Goal: Book appointment/travel/reservation

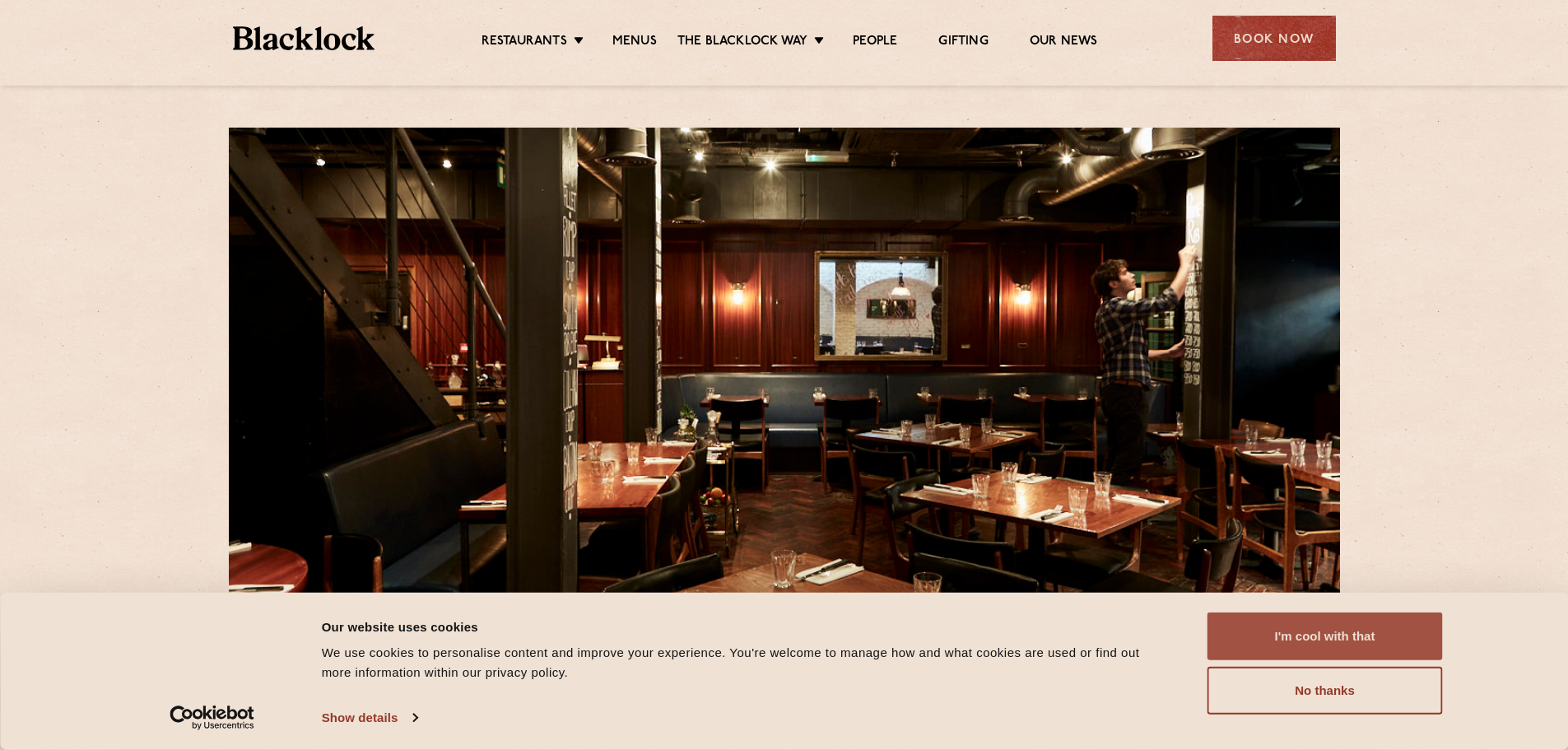
click at [1281, 629] on button "I'm cool with that" at bounding box center [1325, 637] width 236 height 48
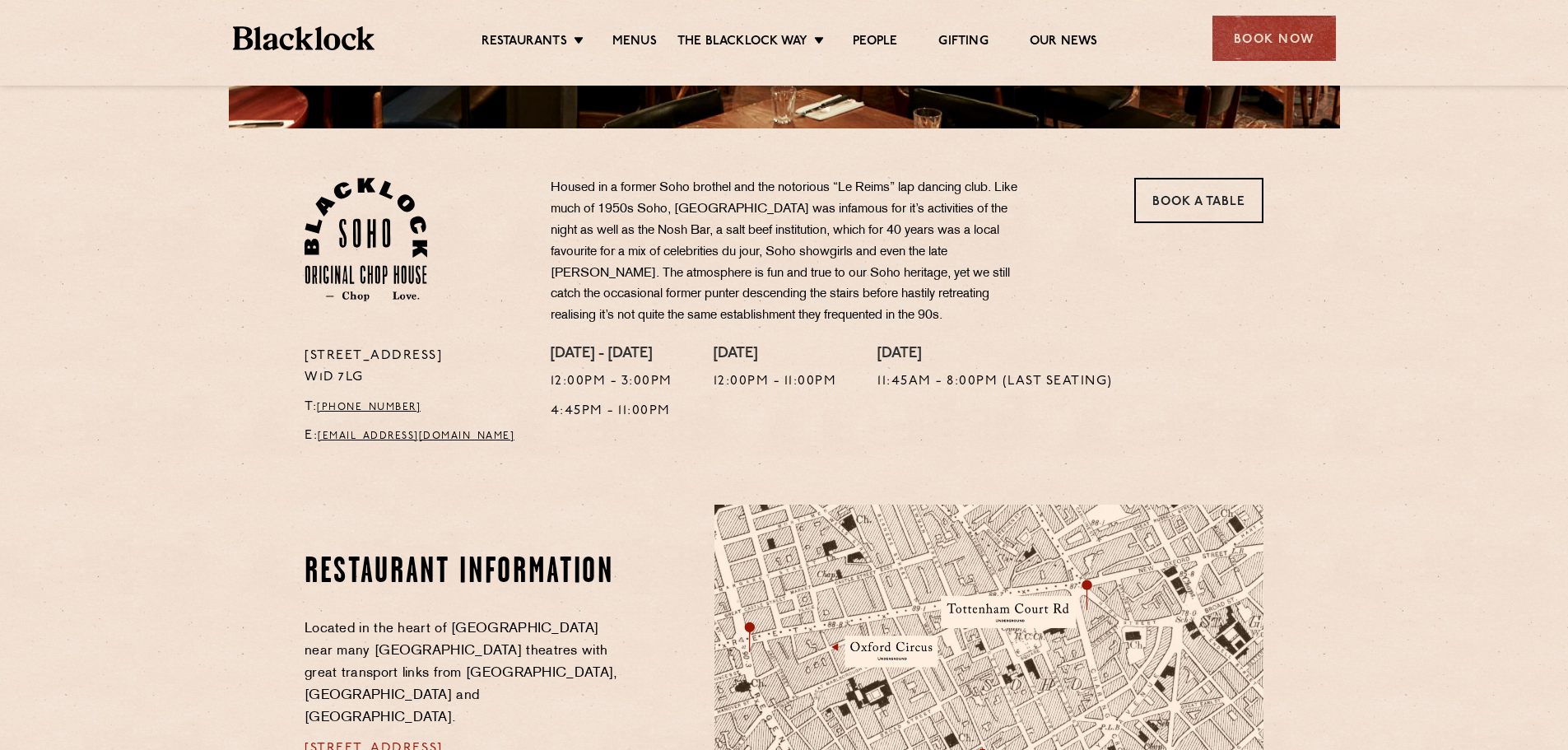
scroll to position [494, 0]
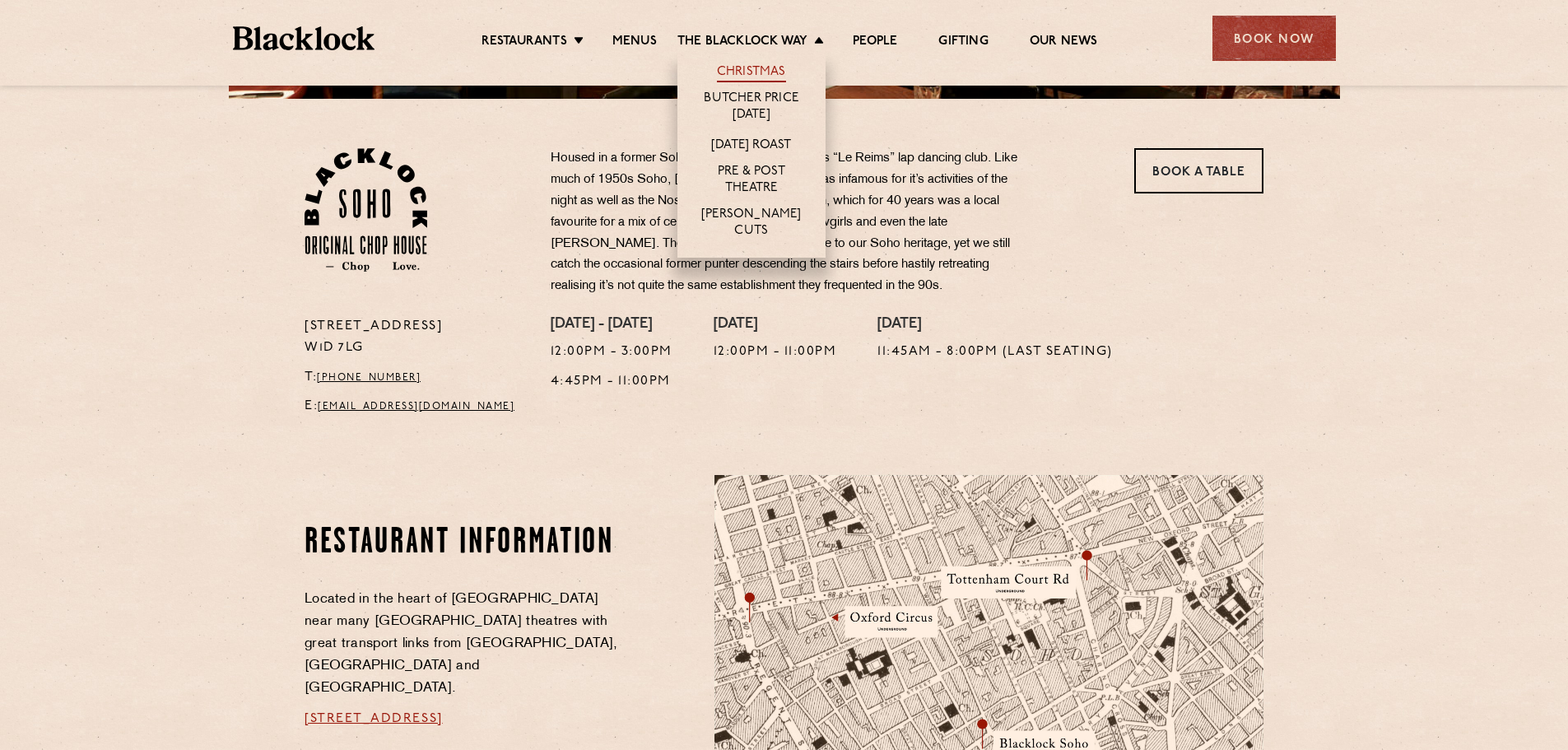
click at [746, 64] on link "Christmas" at bounding box center [751, 73] width 69 height 18
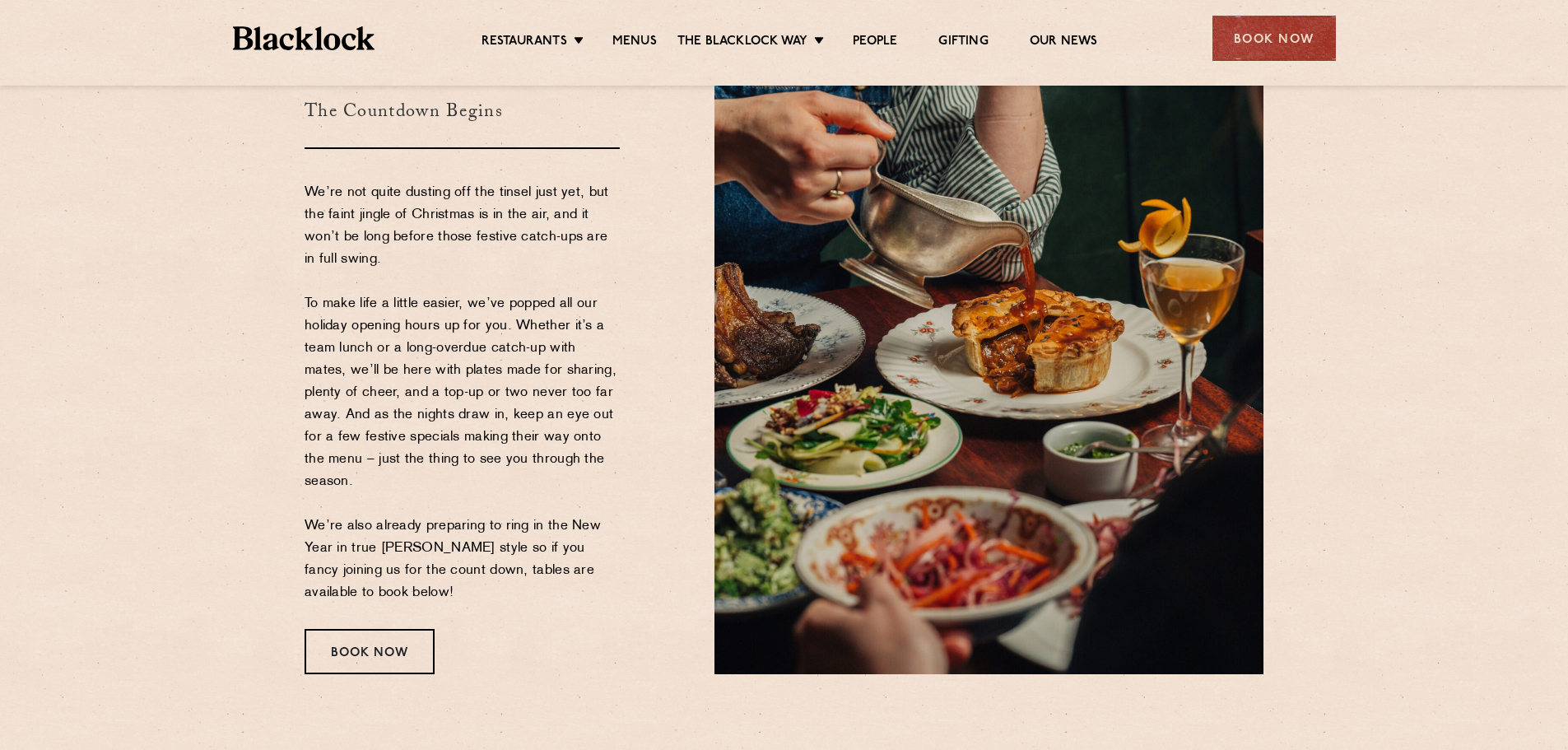
scroll to position [164, 0]
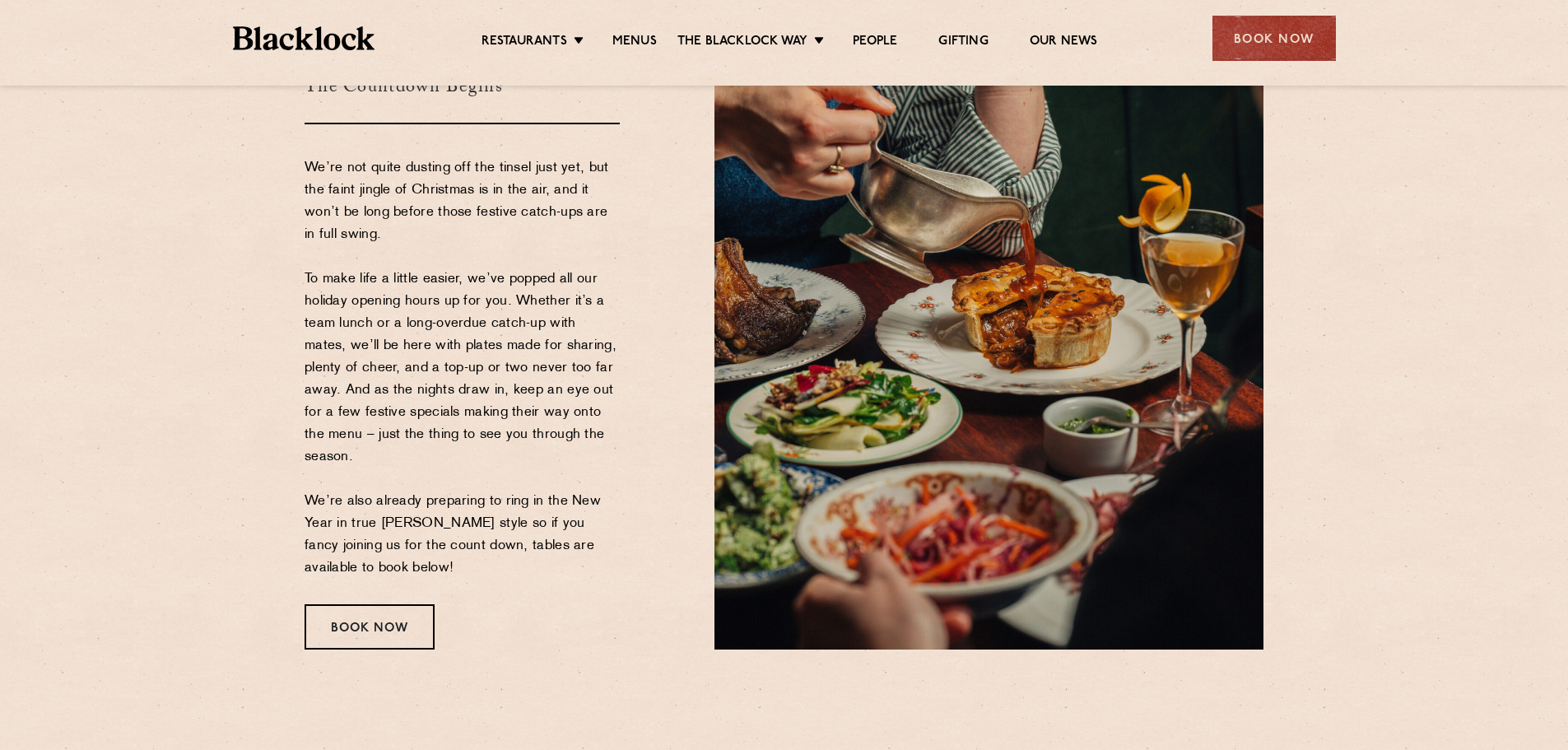
click at [372, 420] on p "We’re not quite dusting off the tinsel just yet, but the faint jingle of Christ…" at bounding box center [462, 368] width 316 height 422
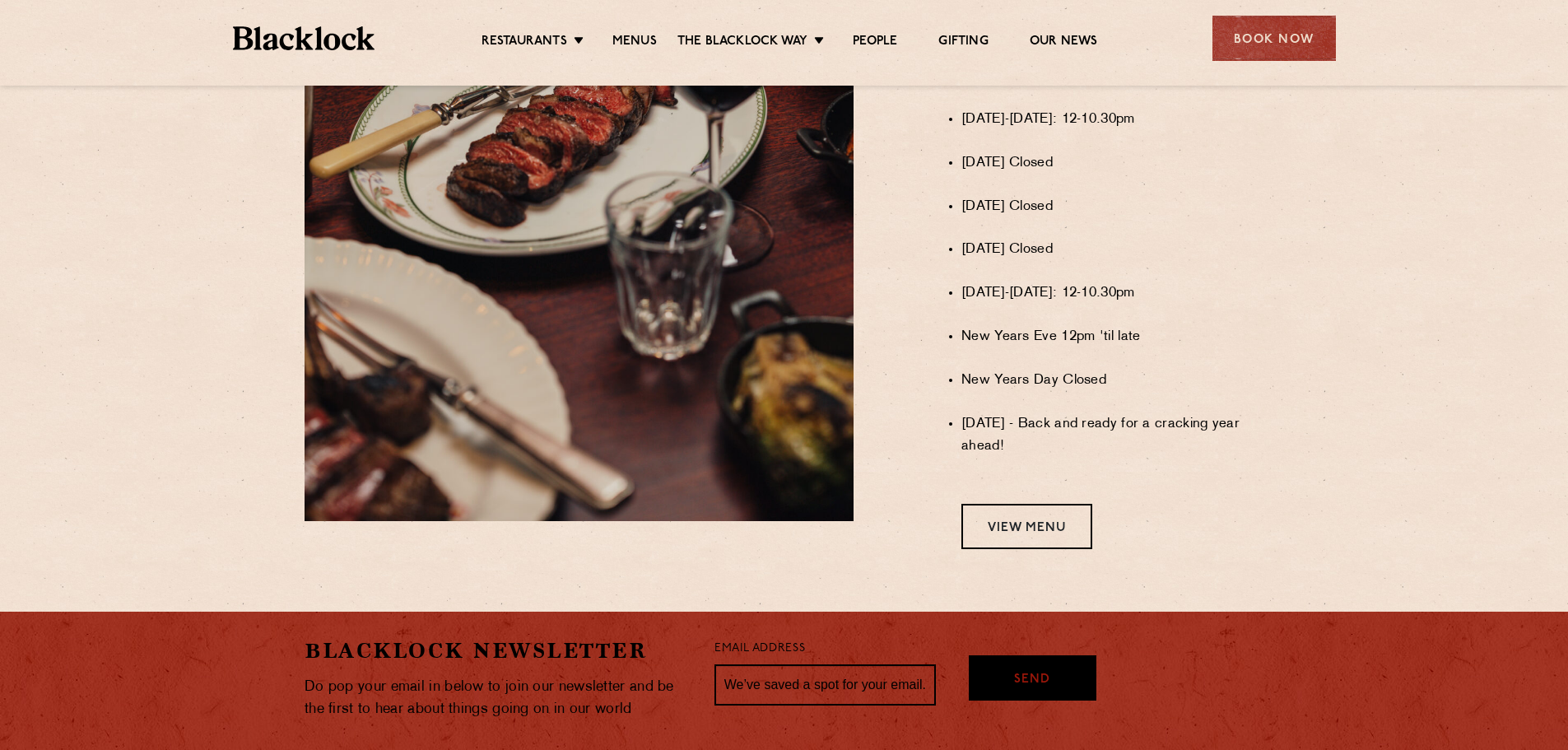
scroll to position [1400, 0]
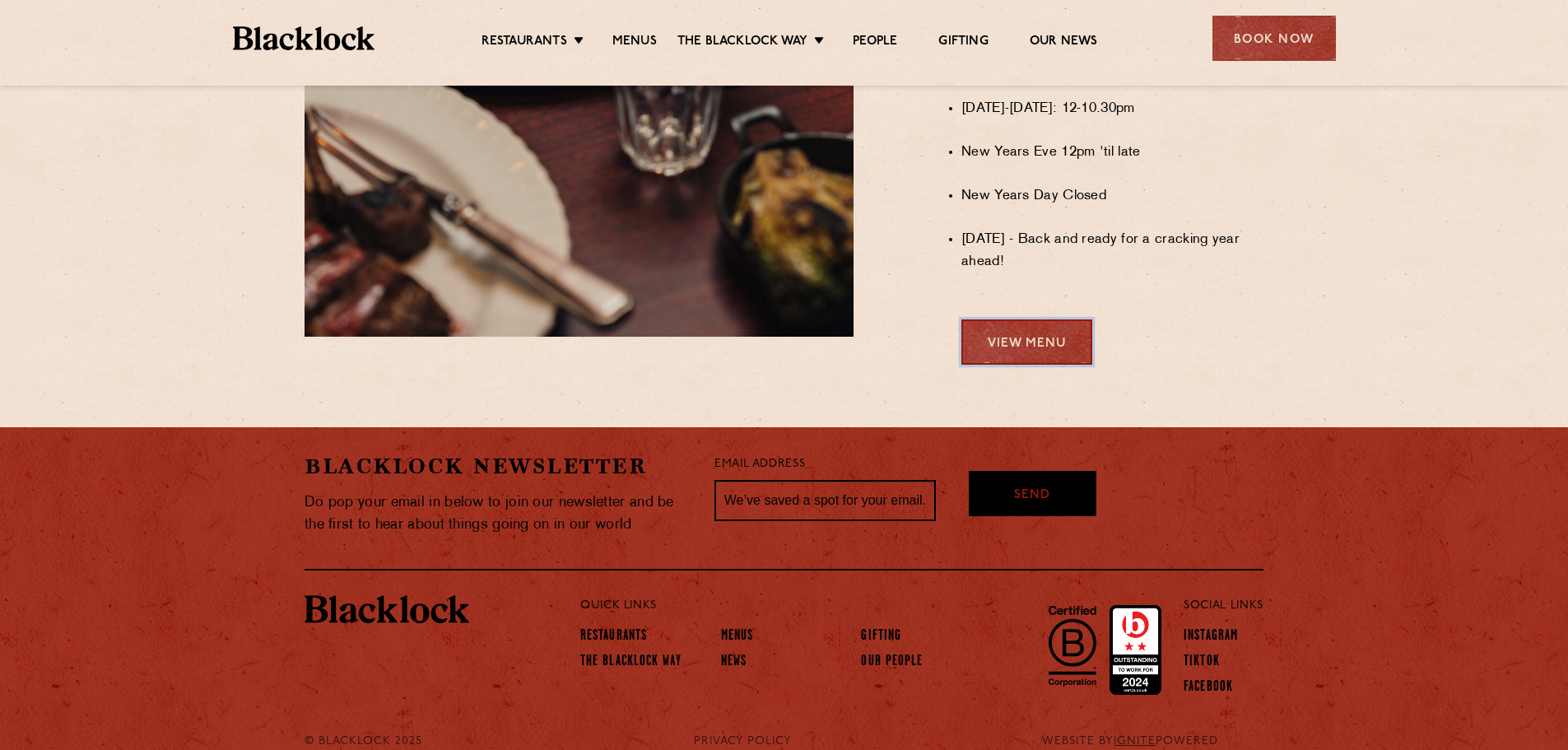
click at [1053, 360] on link "View Menu" at bounding box center [1027, 341] width 131 height 45
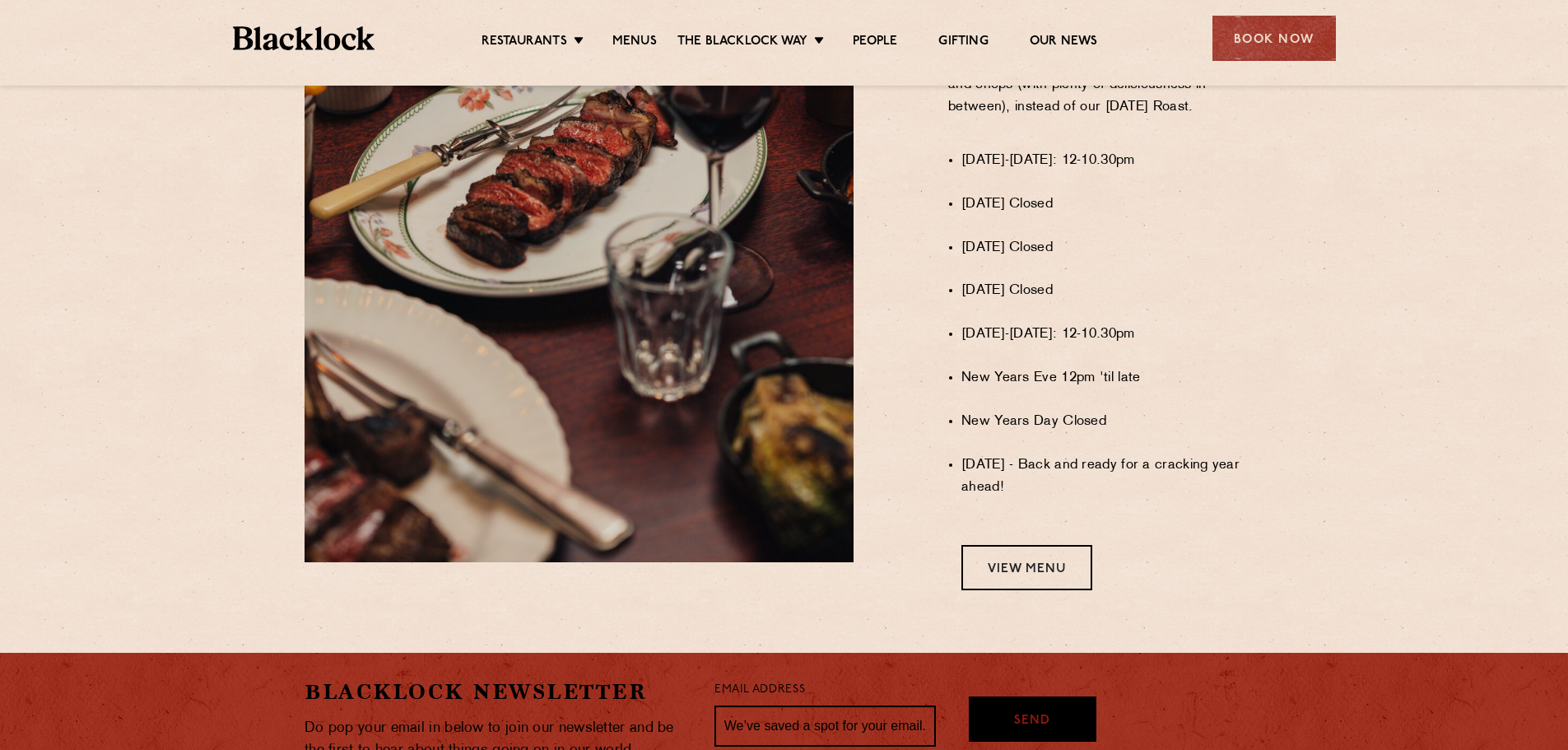
scroll to position [1191, 0]
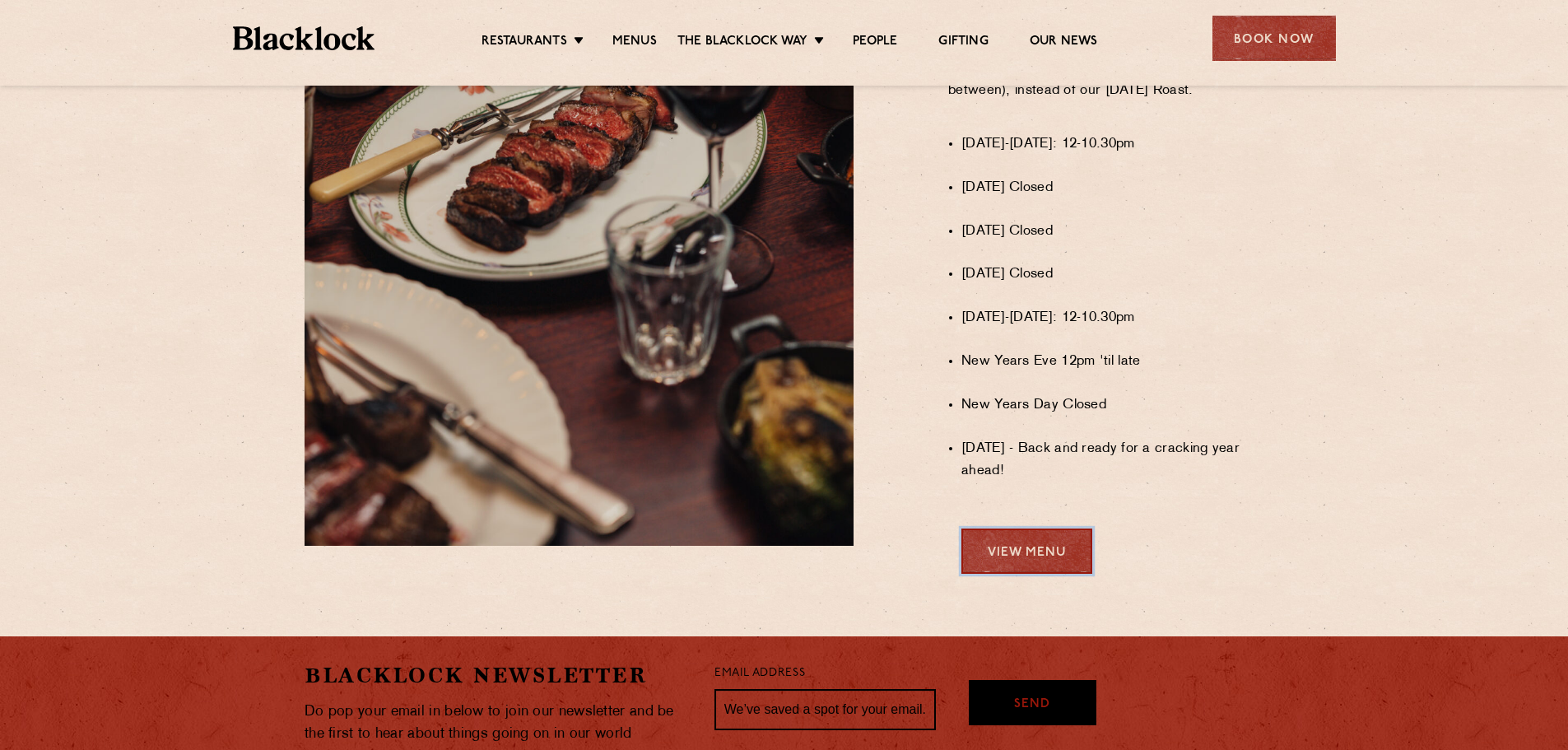
click at [1037, 566] on link "View Menu" at bounding box center [1027, 551] width 131 height 45
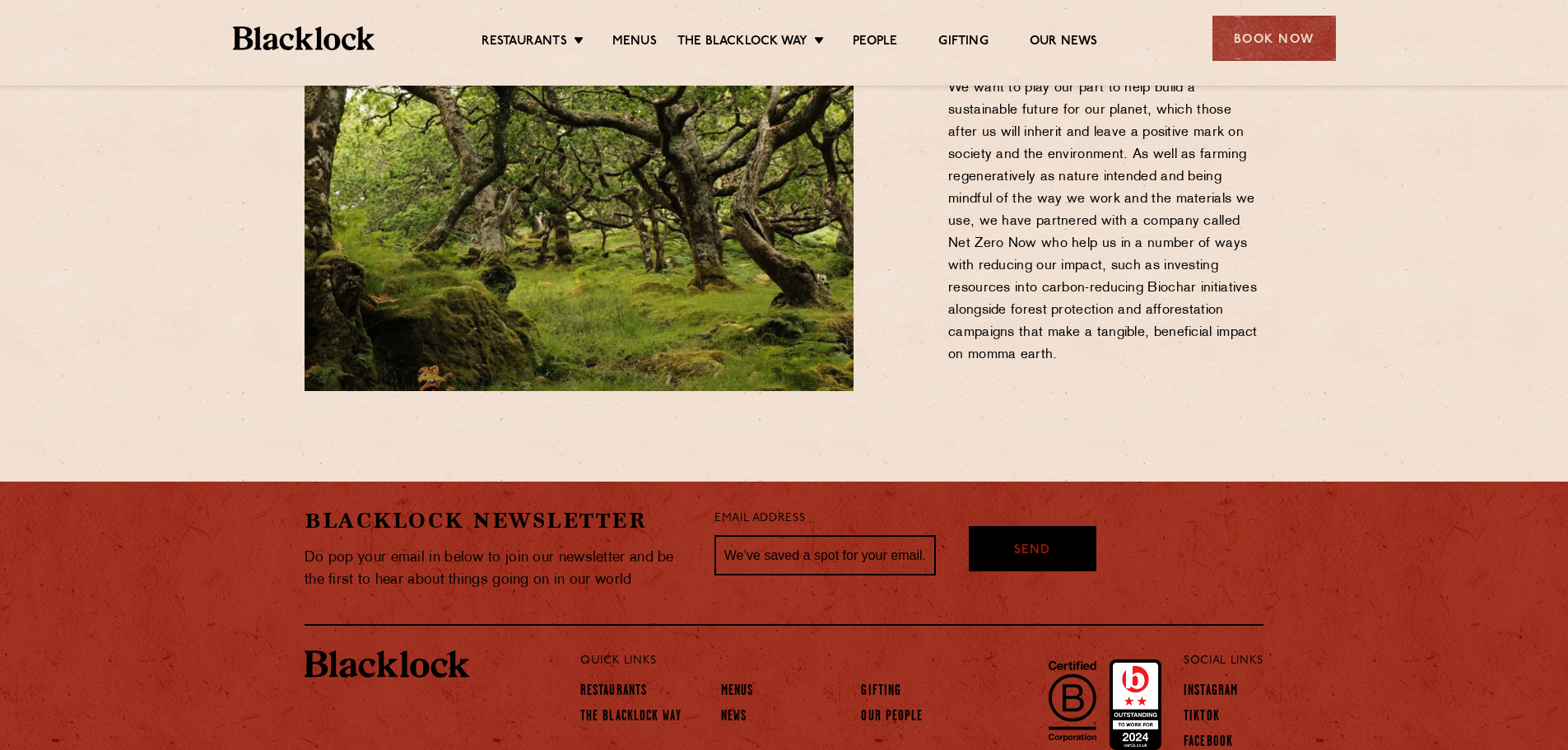
scroll to position [1669, 0]
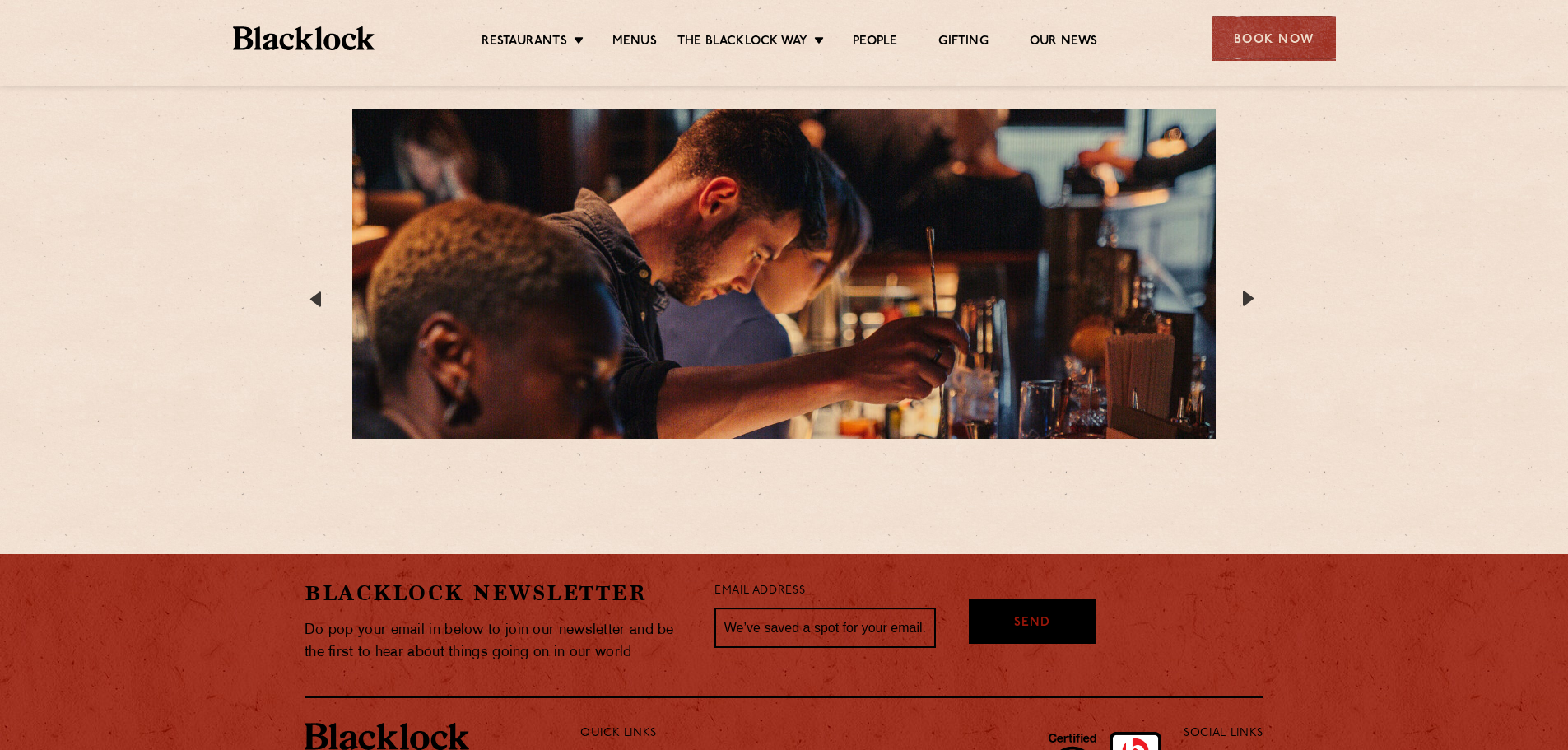
scroll to position [2967, 0]
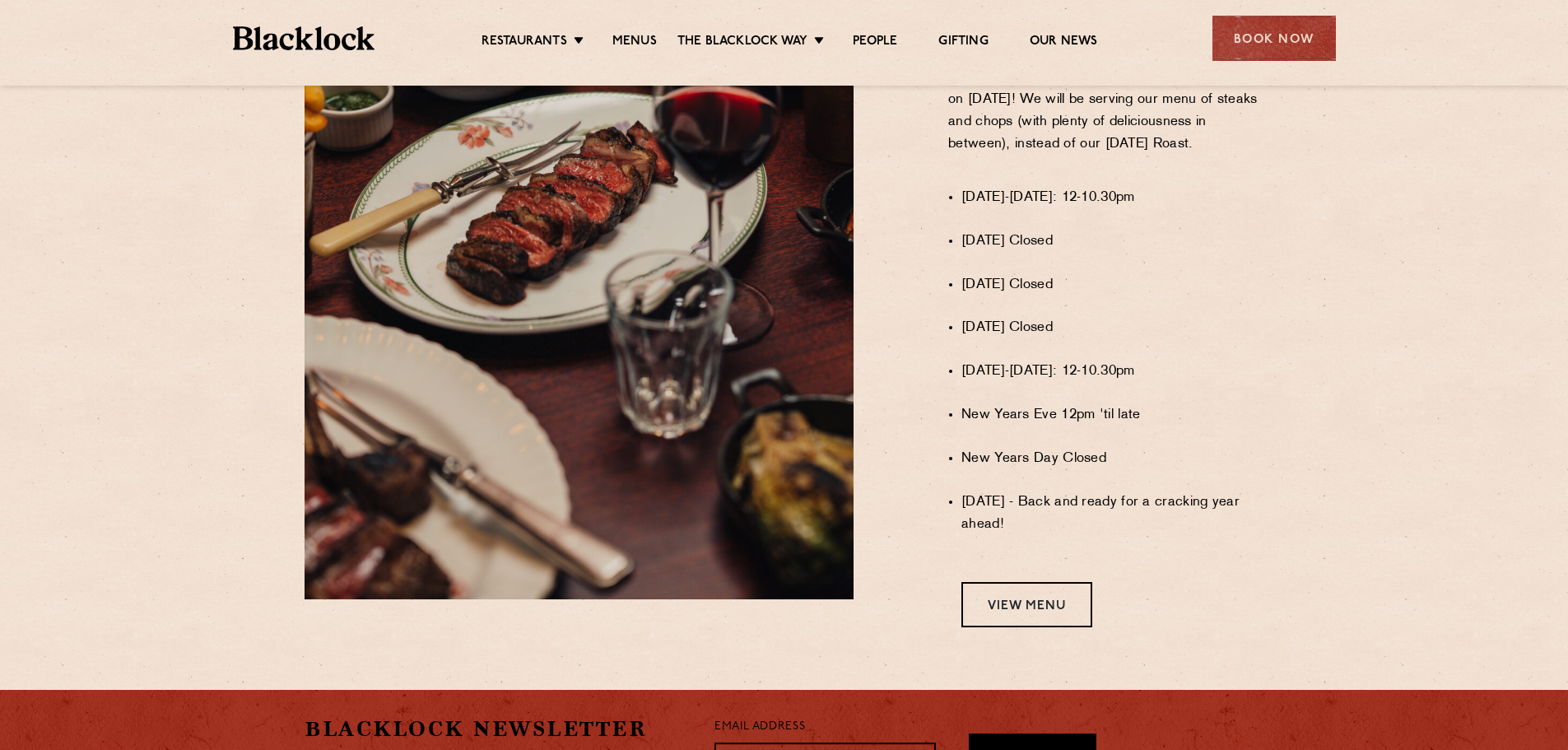
scroll to position [989, 0]
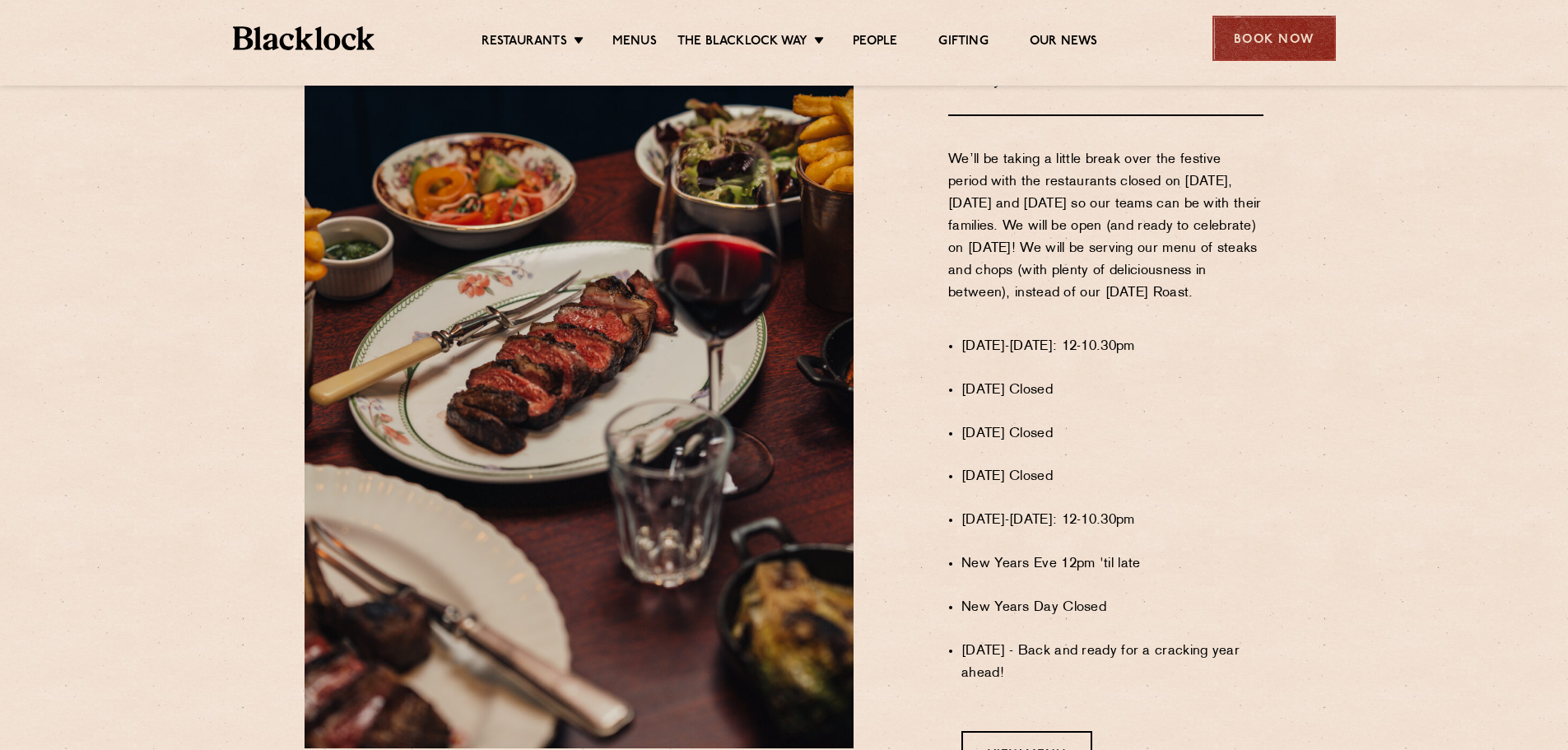
click at [1286, 40] on div "Book Now" at bounding box center [1274, 38] width 124 height 45
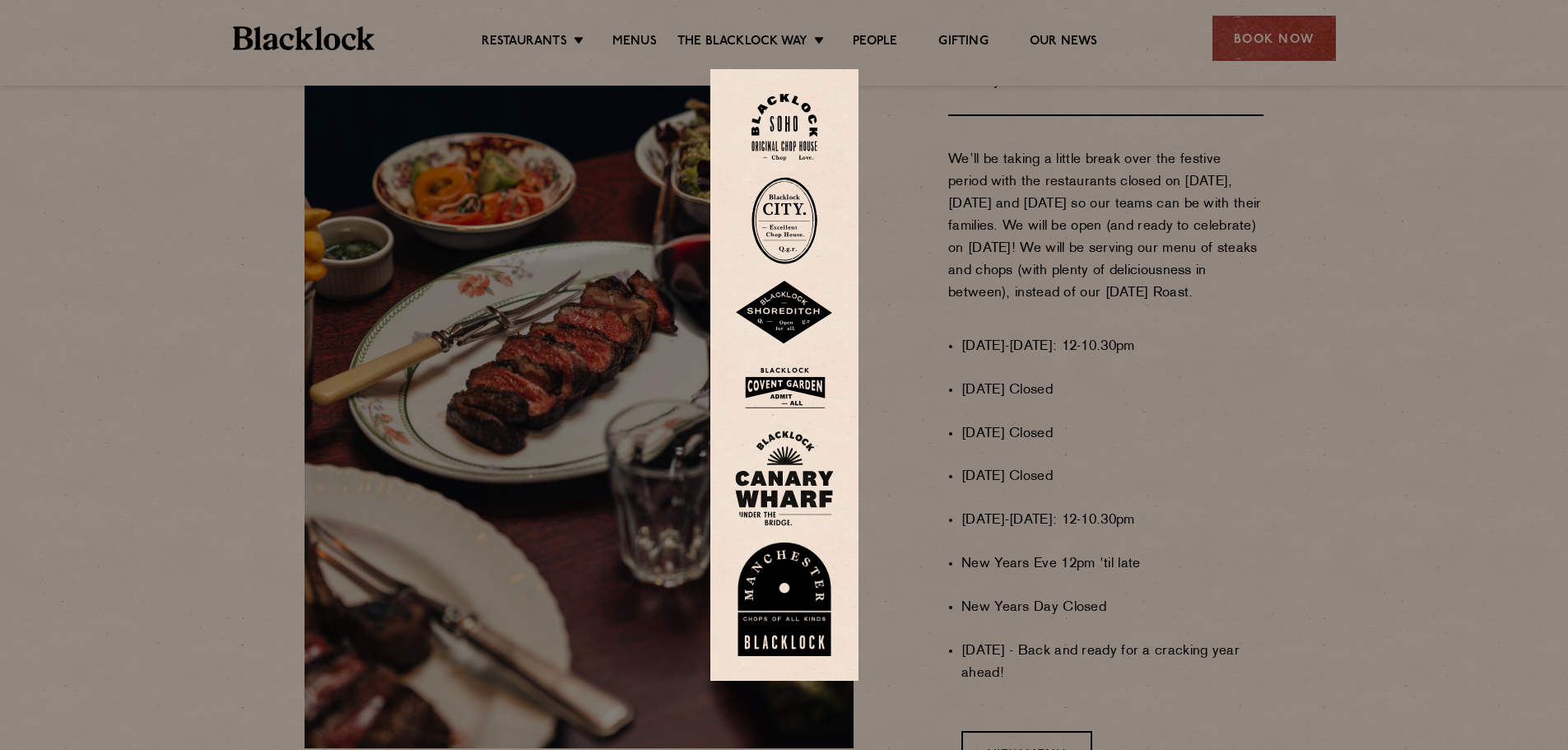
click at [804, 144] on img at bounding box center [784, 127] width 66 height 67
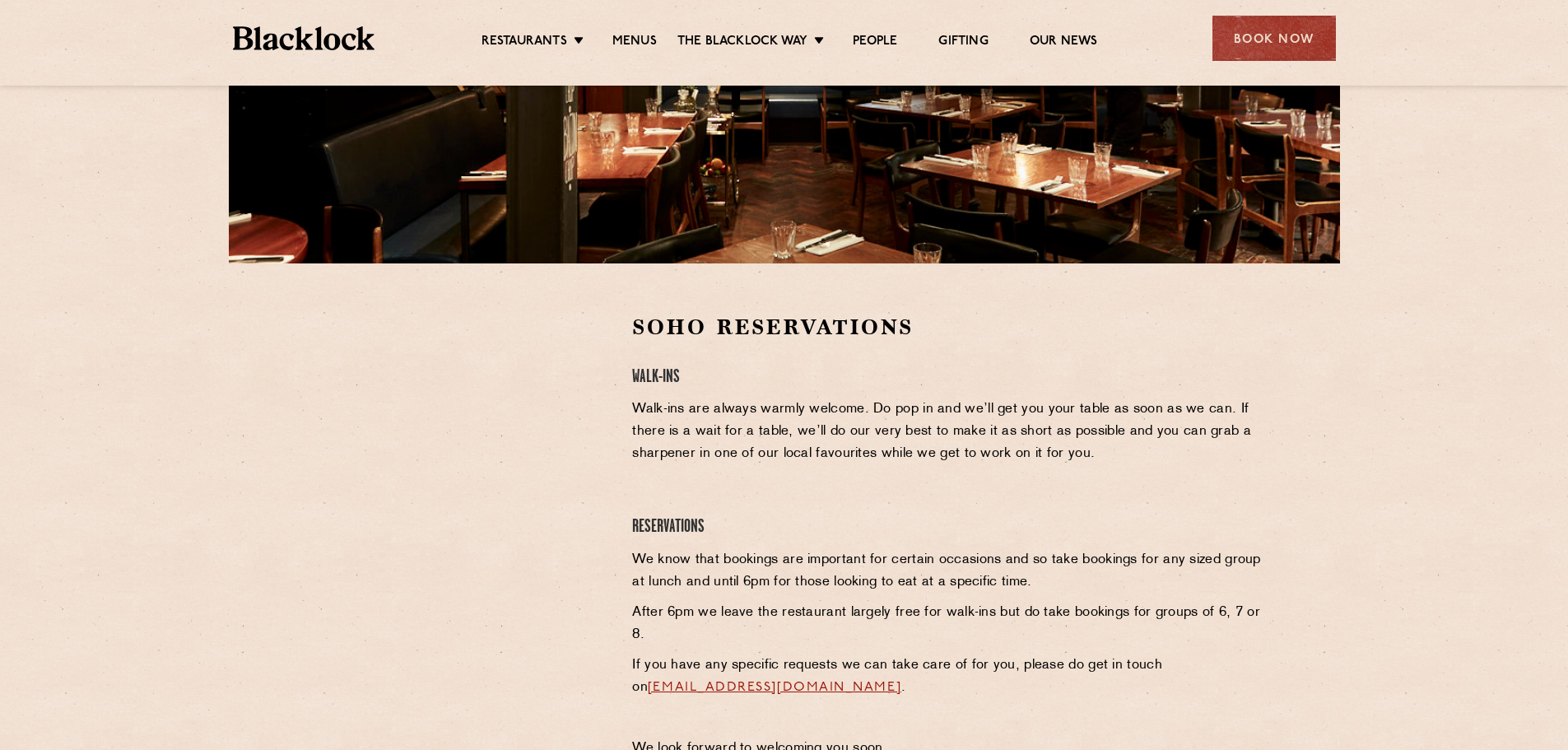
scroll to position [412, 0]
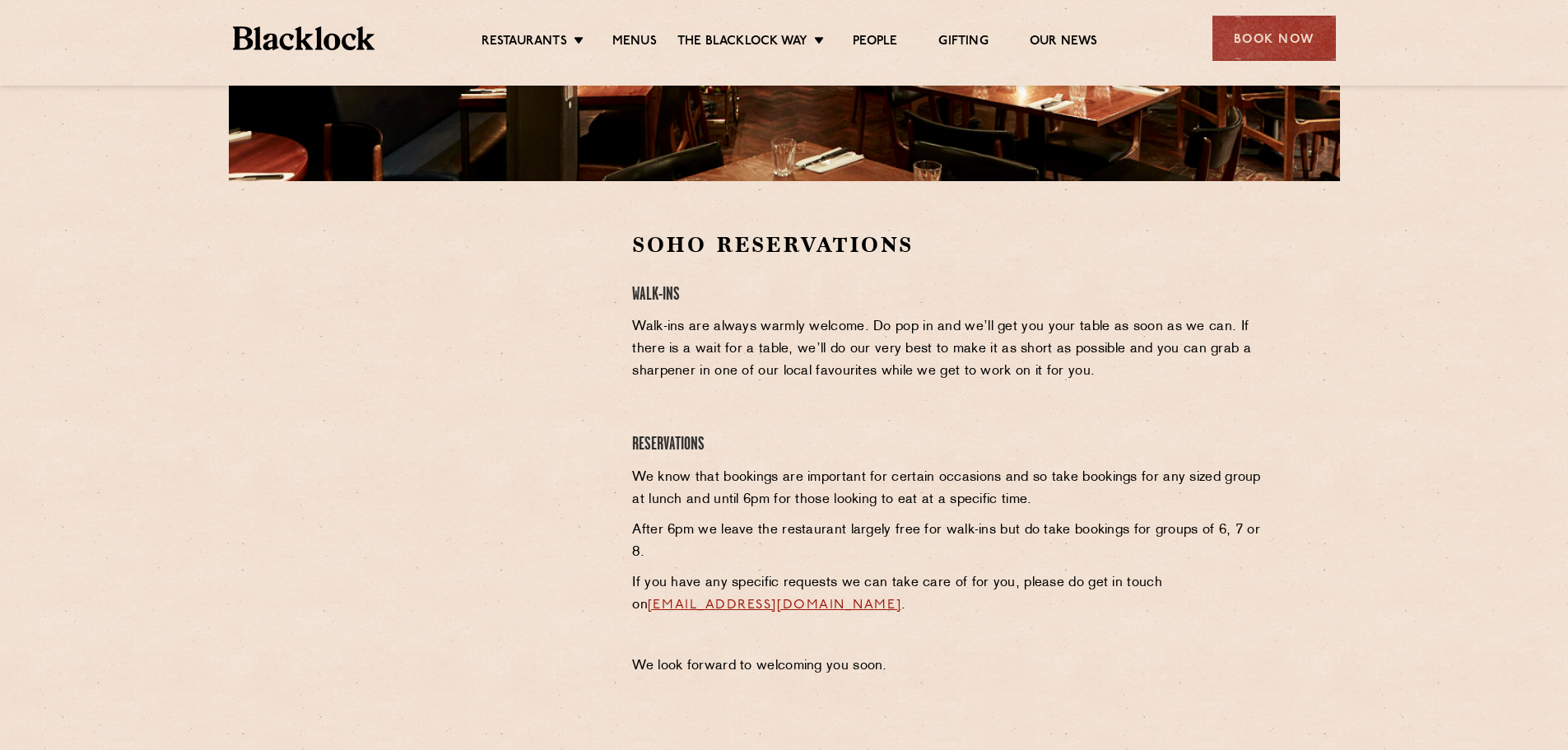
click at [313, 332] on div at bounding box center [456, 354] width 303 height 248
click at [277, 412] on section "Soho Reservations Walk-Ins Walk-ins are always warmly welcome. Do pop in and we…" at bounding box center [784, 458] width 1568 height 554
